Goal: Entertainment & Leisure: Consume media (video, audio)

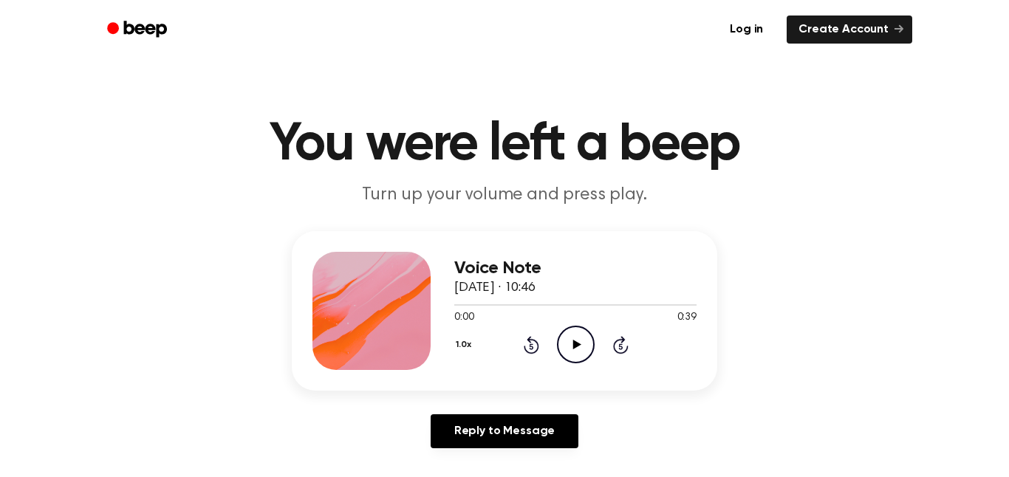
scroll to position [72, 0]
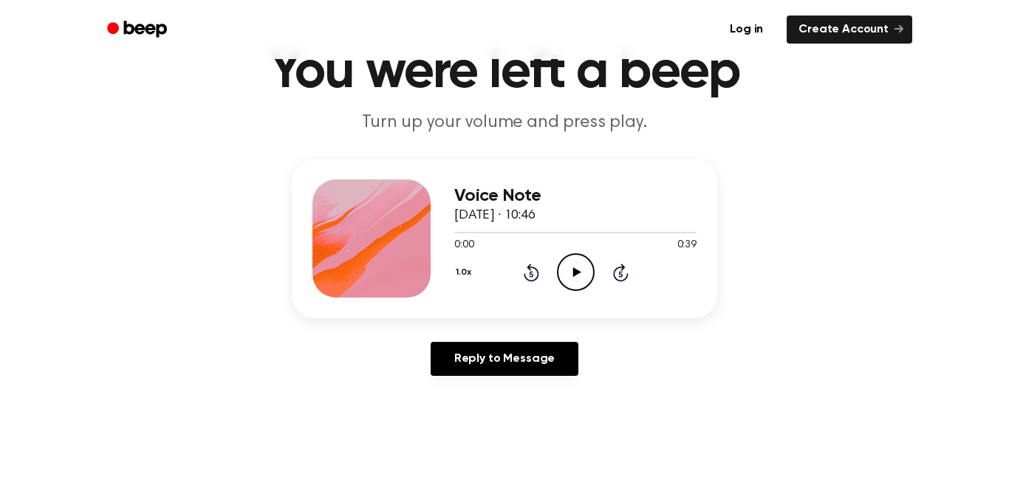
click at [567, 256] on circle at bounding box center [576, 272] width 36 height 36
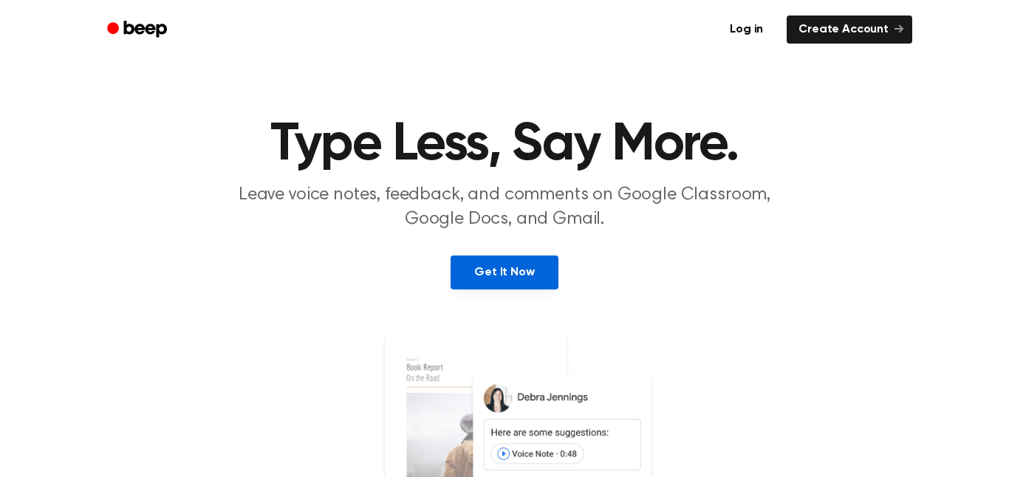
click at [492, 264] on link "Get It Now" at bounding box center [504, 273] width 107 height 34
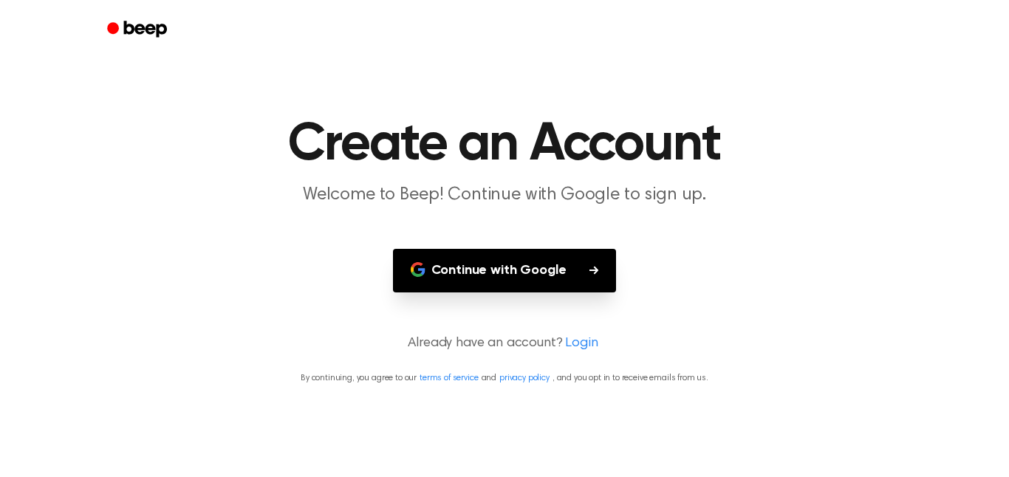
click at [493, 267] on button "Continue with Google" at bounding box center [505, 271] width 224 height 44
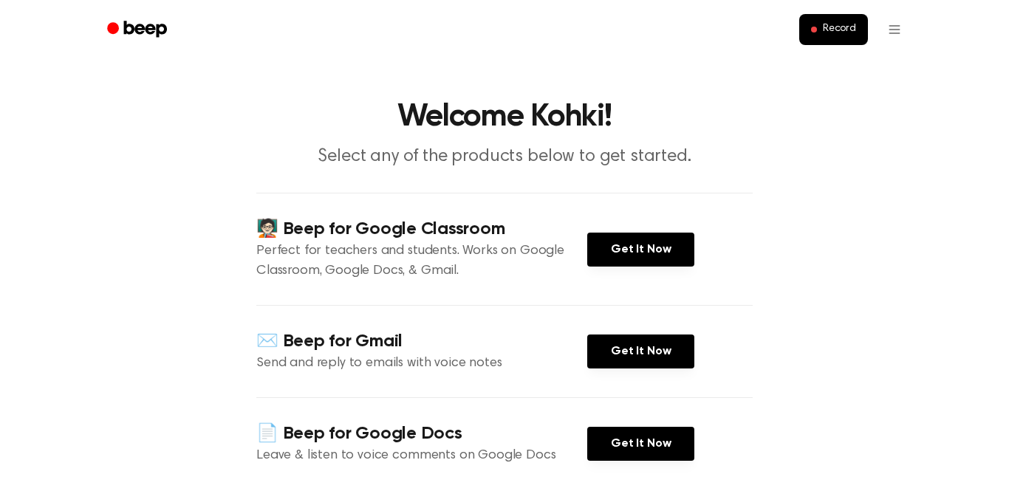
scroll to position [30, 0]
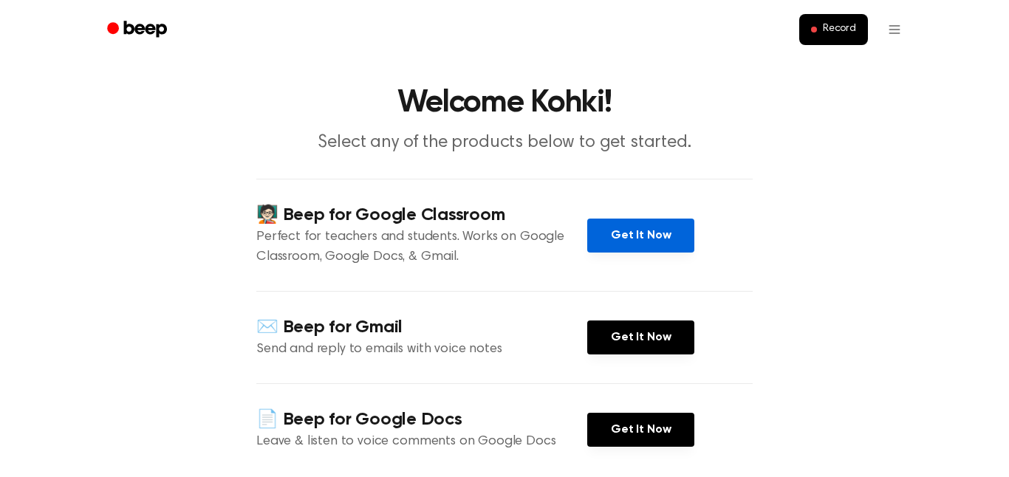
click at [670, 236] on link "Get It Now" at bounding box center [640, 236] width 107 height 34
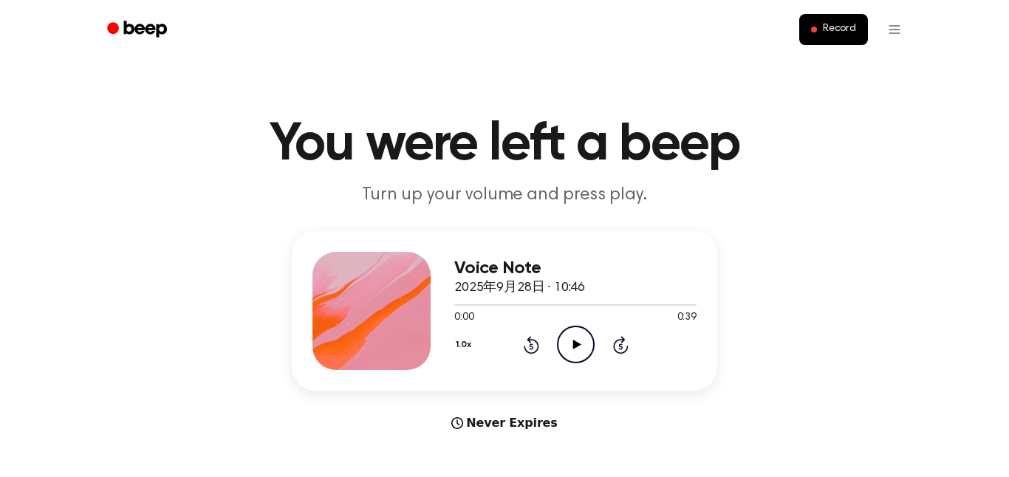
click at [561, 349] on icon "Play Audio" at bounding box center [576, 345] width 38 height 38
click at [810, 45] on ul "Record" at bounding box center [552, 29] width 720 height 35
click at [812, 30] on span at bounding box center [814, 30] width 6 height 6
click at [569, 344] on icon "Play Audio" at bounding box center [576, 345] width 38 height 38
click at [581, 352] on icon "Pause Audio" at bounding box center [576, 345] width 38 height 38
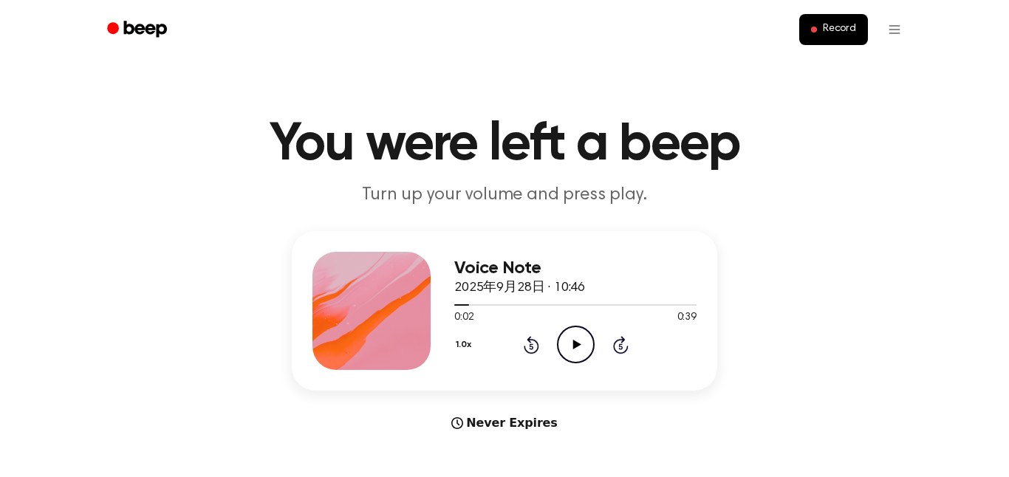
click at [536, 343] on icon at bounding box center [532, 345] width 16 height 18
click at [586, 345] on icon "Play Audio" at bounding box center [576, 345] width 38 height 38
click at [572, 351] on icon "Pause Audio" at bounding box center [576, 345] width 38 height 38
click at [539, 349] on div "1.0x Rewind 5 seconds Play Audio Skip 5 seconds" at bounding box center [575, 345] width 242 height 38
click at [535, 348] on icon "Rewind 5 seconds" at bounding box center [531, 344] width 16 height 19
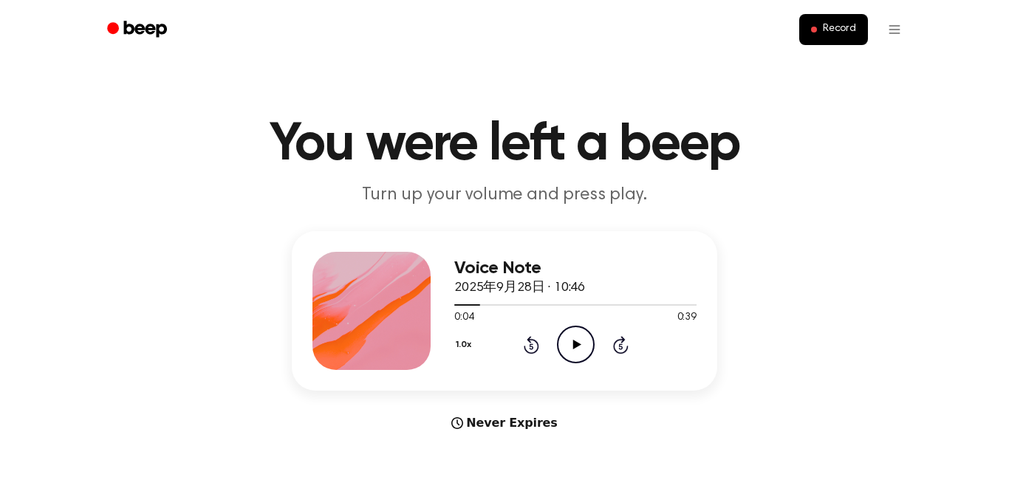
click at [535, 348] on icon "Rewind 5 seconds" at bounding box center [531, 344] width 16 height 19
click at [612, 100] on main "You were left a beep Turn up your volume and press play. Voice Note 2025年9月28日 …" at bounding box center [504, 441] width 1009 height 883
click at [585, 342] on icon "Play Audio" at bounding box center [576, 345] width 38 height 38
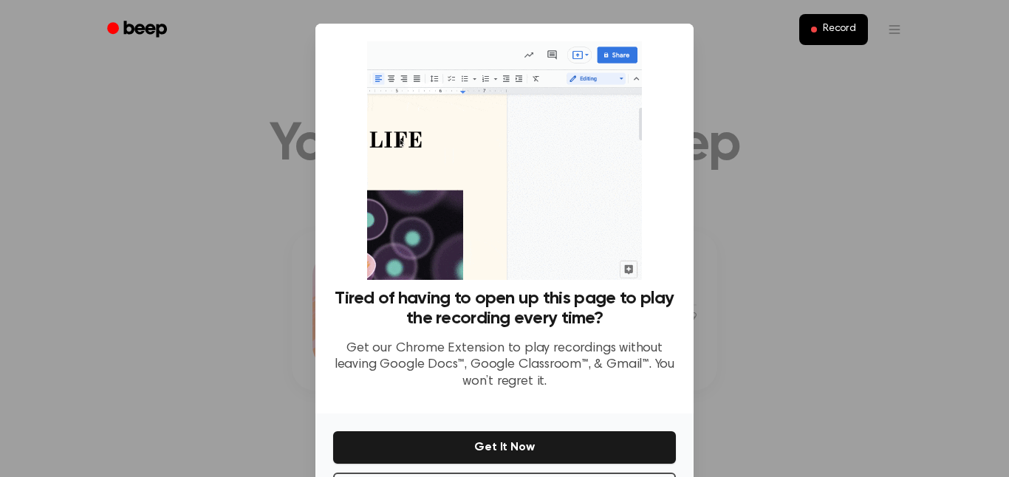
scroll to position [61, 0]
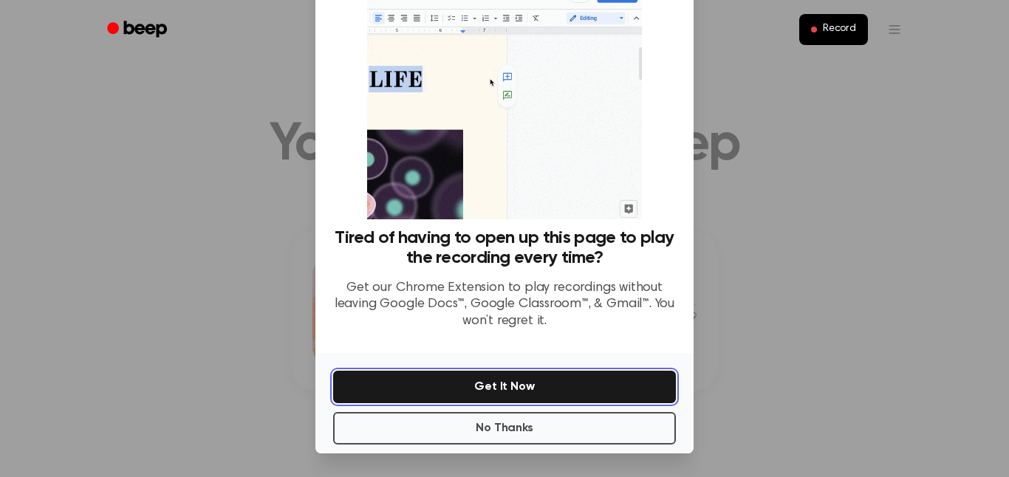
click at [510, 386] on button "Get It Now" at bounding box center [504, 387] width 343 height 32
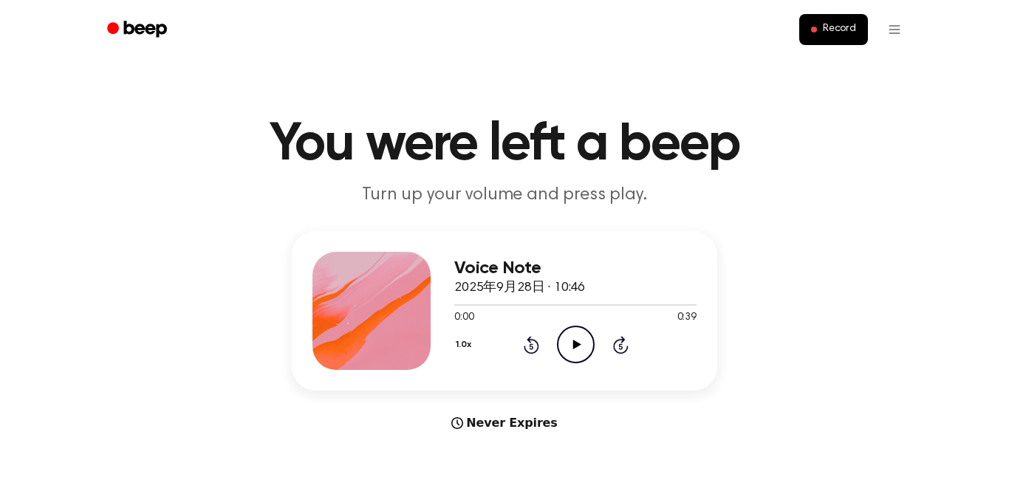
click at [576, 354] on icon "Play Audio" at bounding box center [576, 345] width 38 height 38
click at [467, 346] on button "1.0x" at bounding box center [465, 344] width 22 height 25
click at [475, 366] on div "Playback Speed" at bounding box center [482, 378] width 57 height 30
click at [485, 403] on span "0.8x" at bounding box center [478, 407] width 18 height 16
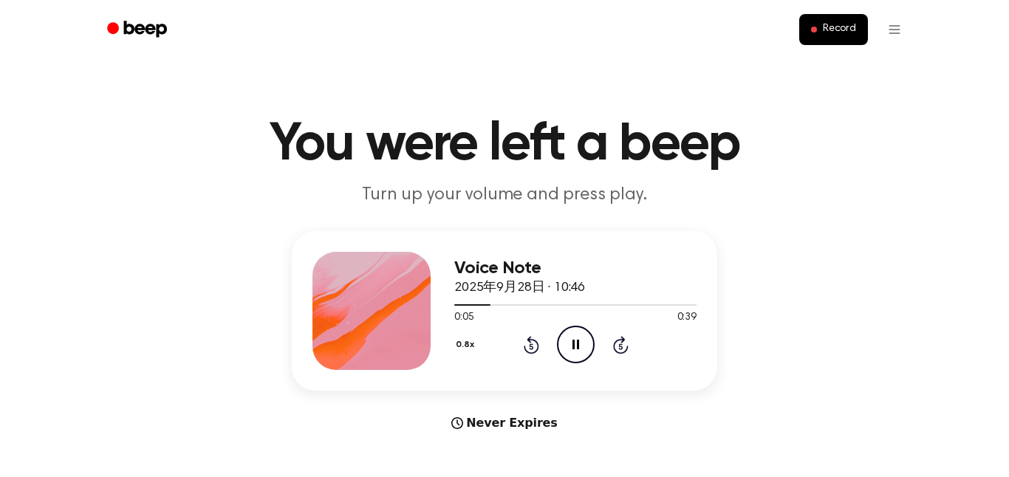
drag, startPoint x: 492, startPoint y: 302, endPoint x: 445, endPoint y: 306, distance: 46.7
click at [445, 306] on div "Voice Note 2025年9月28日 · 10:46 0:05 0:39 Your browser does not support the [obje…" at bounding box center [504, 311] width 425 height 160
drag, startPoint x: 466, startPoint y: 307, endPoint x: 434, endPoint y: 313, distance: 32.3
click at [434, 313] on div "Voice Note 2025年9月28日 · 10:46 0:06 0:39 Your browser does not support the [obje…" at bounding box center [504, 311] width 425 height 160
click at [490, 305] on span at bounding box center [493, 305] width 12 height 12
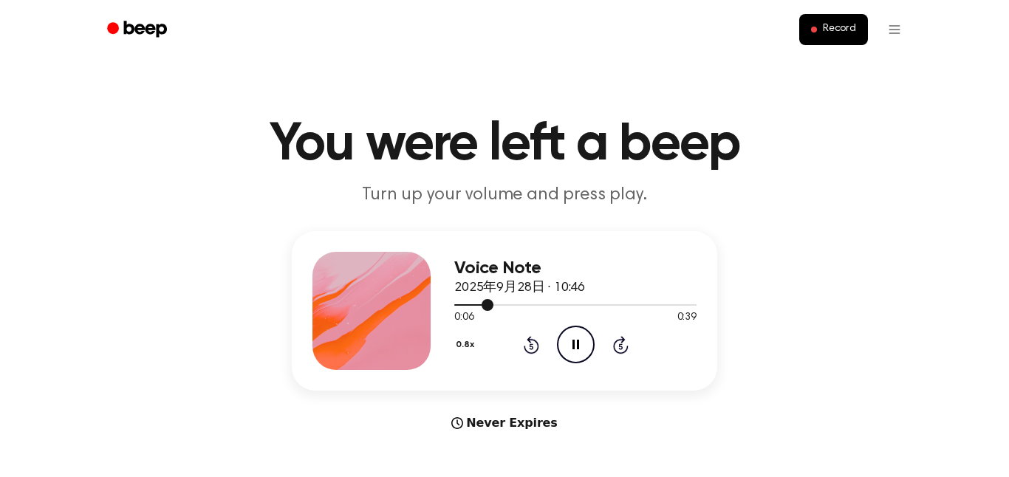
drag, startPoint x: 490, startPoint y: 305, endPoint x: 479, endPoint y: 308, distance: 11.5
click at [479, 308] on div at bounding box center [575, 304] width 242 height 12
drag, startPoint x: 479, startPoint y: 308, endPoint x: 470, endPoint y: 310, distance: 9.9
click at [470, 310] on div at bounding box center [575, 304] width 242 height 12
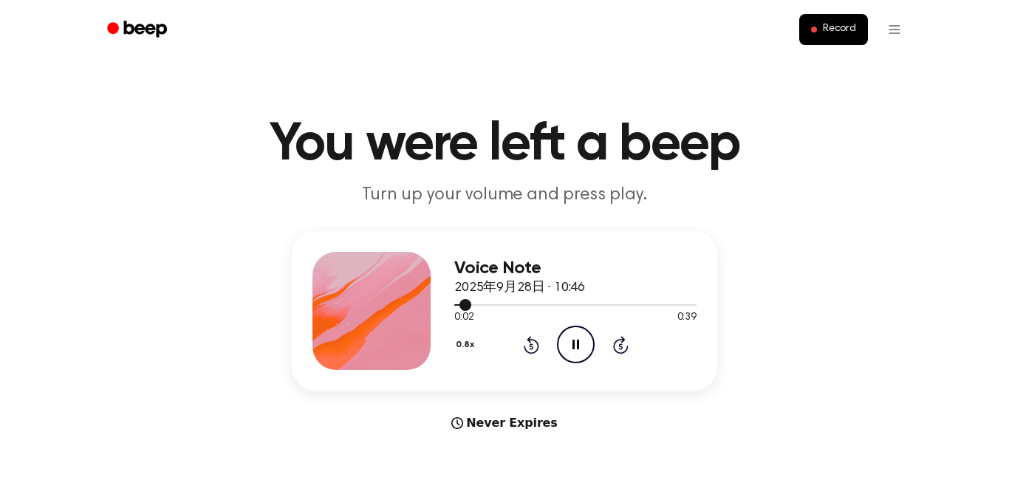
click at [464, 308] on span at bounding box center [465, 305] width 12 height 12
click at [453, 307] on div "Voice Note 2025年9月28日 · 10:46 0:03 0:39 Your browser does not support the [obje…" at bounding box center [504, 311] width 425 height 160
click at [459, 307] on div at bounding box center [575, 304] width 242 height 12
drag, startPoint x: 457, startPoint y: 308, endPoint x: 445, endPoint y: 309, distance: 12.6
click at [445, 309] on div "Voice Note 2025年9月28日 · 10:46 0:01 0:39 Your browser does not support the [obje…" at bounding box center [504, 311] width 425 height 160
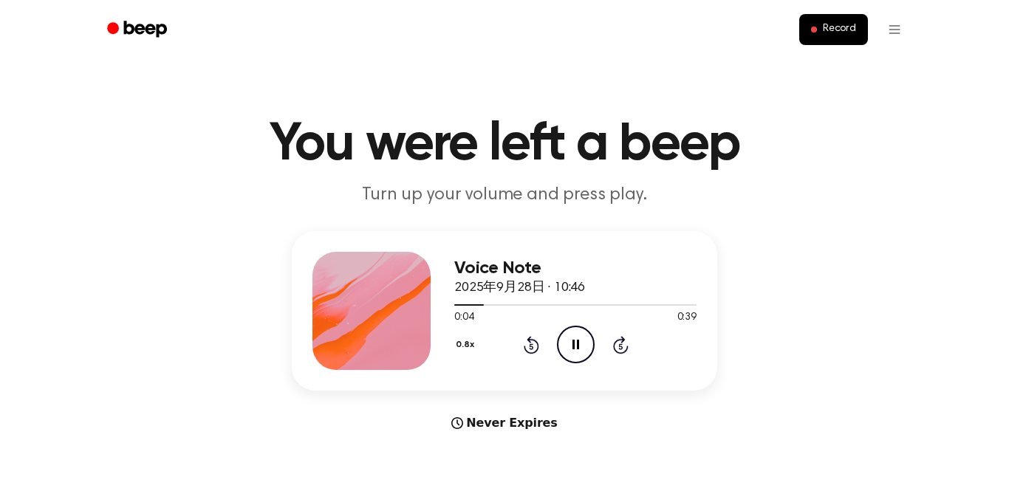
click at [561, 335] on icon "Pause Audio" at bounding box center [576, 345] width 38 height 38
click at [579, 380] on div "Voice Note 2025年9月28日 · 10:46 0:04 0:39 Your browser does not support the [obje…" at bounding box center [504, 311] width 425 height 160
click at [567, 348] on icon "Play Audio" at bounding box center [576, 345] width 38 height 38
click at [561, 342] on icon "Play Audio" at bounding box center [576, 345] width 38 height 38
click at [561, 342] on icon "Pause Audio" at bounding box center [576, 345] width 38 height 38
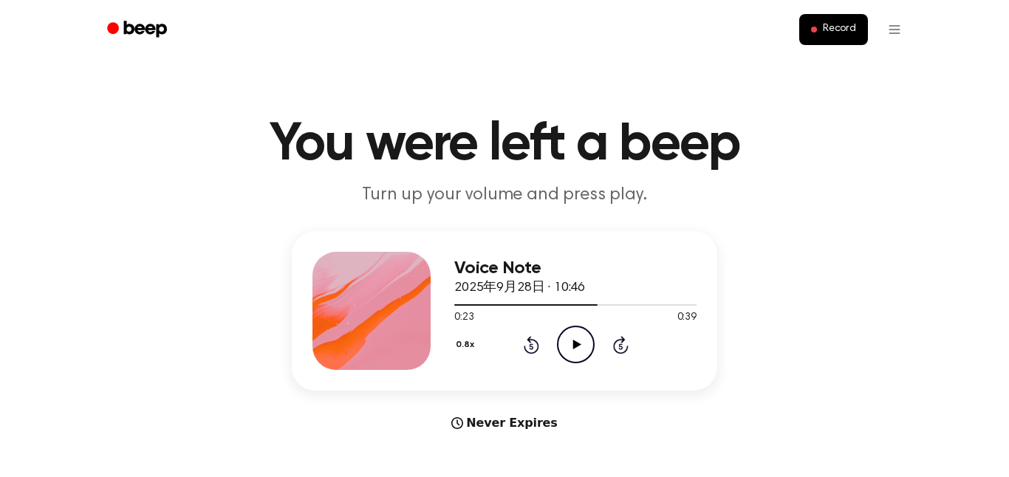
click at [564, 334] on icon "Play Audio" at bounding box center [576, 345] width 38 height 38
click at [523, 338] on icon "Rewind 5 seconds" at bounding box center [531, 344] width 16 height 19
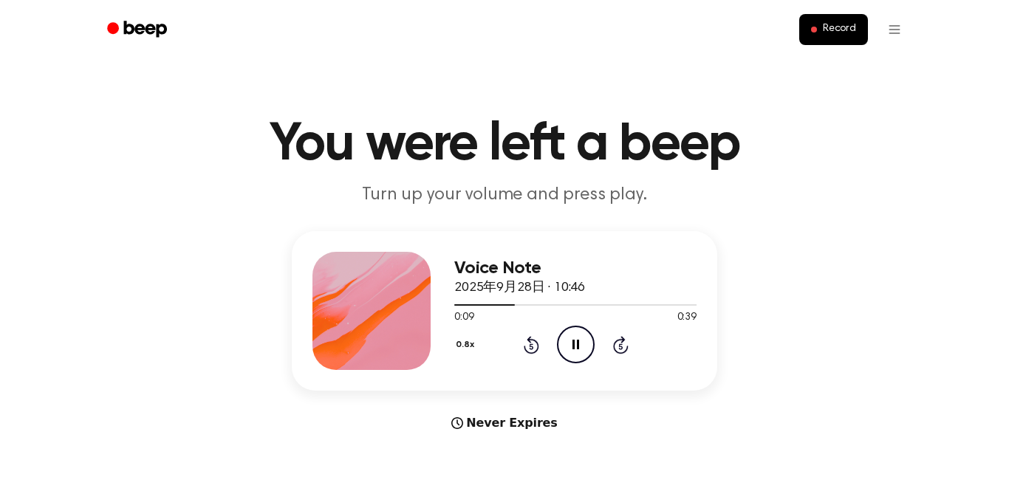
click at [523, 338] on icon "Rewind 5 seconds" at bounding box center [531, 344] width 16 height 19
